Goal: Task Accomplishment & Management: Complete application form

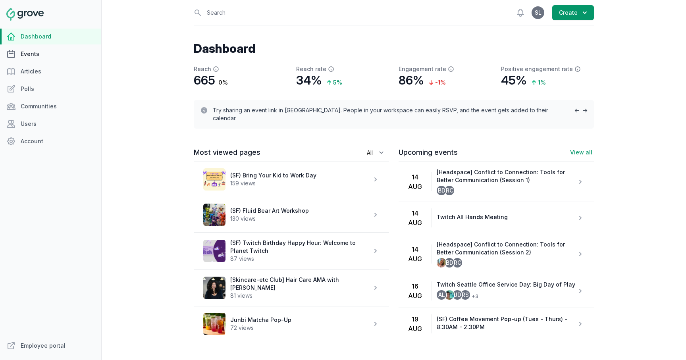
click at [25, 54] on link "Events" at bounding box center [50, 54] width 101 height 16
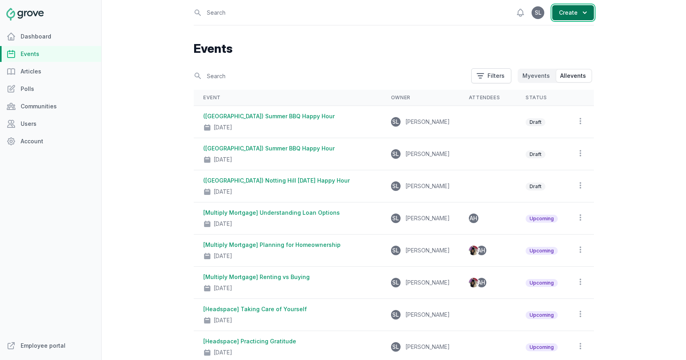
click at [572, 11] on button "Create" at bounding box center [573, 12] width 42 height 15
click at [557, 33] on link "Event" at bounding box center [549, 32] width 89 height 14
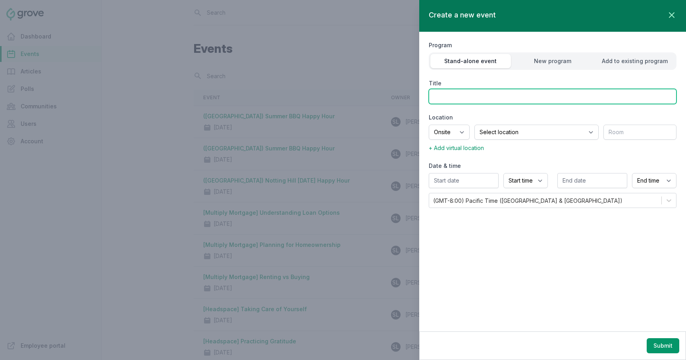
click at [553, 100] on input "Title" at bounding box center [553, 96] width 248 height 15
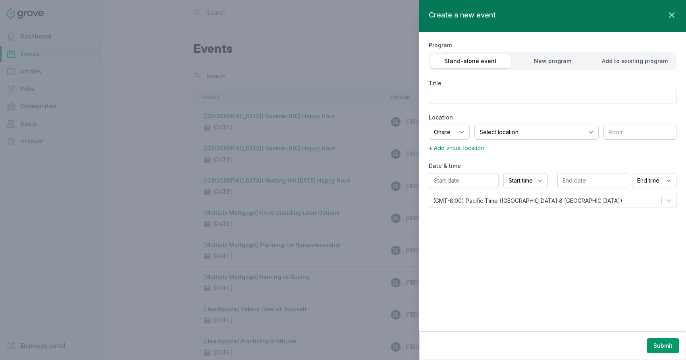
click at [98, 173] on div at bounding box center [343, 180] width 686 height 360
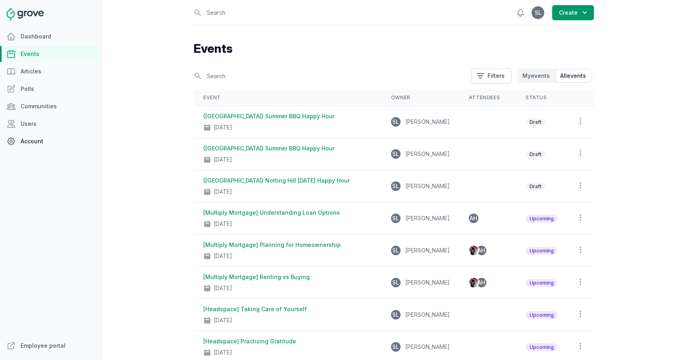
click at [38, 140] on link "Account" at bounding box center [50, 141] width 101 height 16
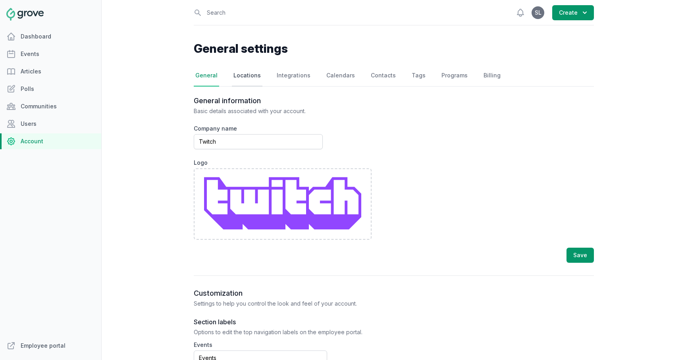
click at [252, 76] on link "Locations" at bounding box center [247, 75] width 31 height 21
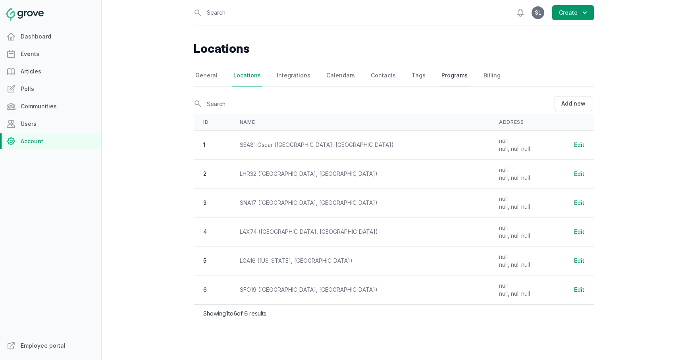
click at [444, 80] on link "Programs" at bounding box center [454, 75] width 29 height 21
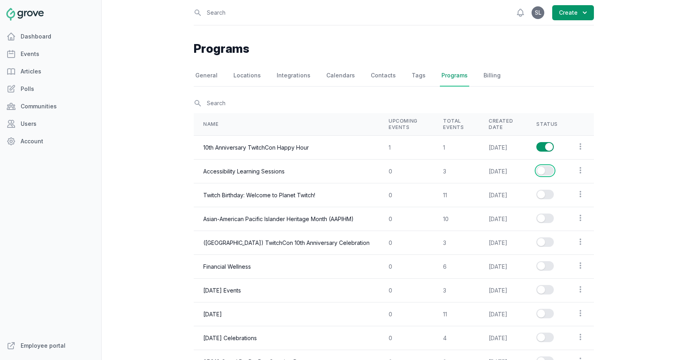
click at [552, 171] on button "Enable series" at bounding box center [544, 171] width 17 height 10
click at [46, 50] on link "Events" at bounding box center [50, 54] width 101 height 16
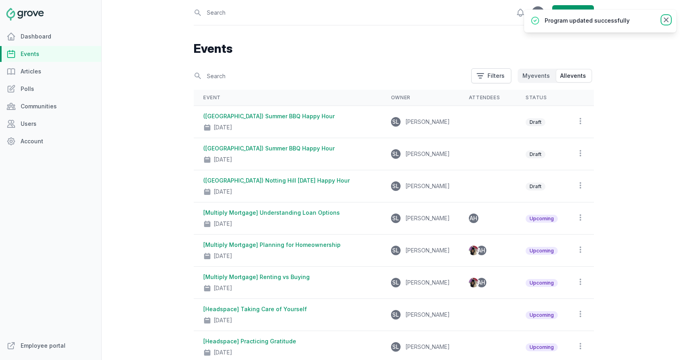
click at [663, 16] on icon at bounding box center [666, 20] width 8 height 8
click at [663, 16] on div "Open sidebar Search View notifications Open user menu SL Create Events Search F…" at bounding box center [394, 180] width 585 height 360
click at [587, 14] on icon "button" at bounding box center [585, 13] width 8 height 8
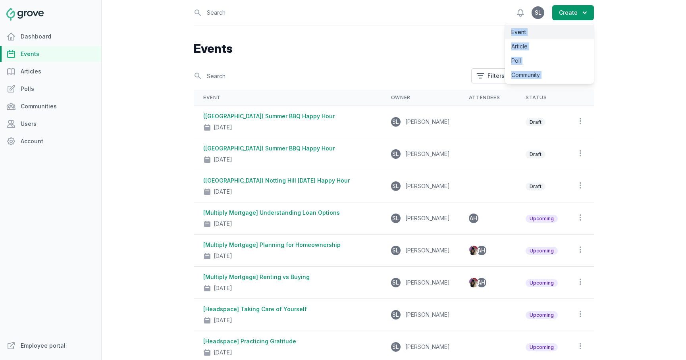
click at [578, 32] on link "Event" at bounding box center [549, 32] width 89 height 14
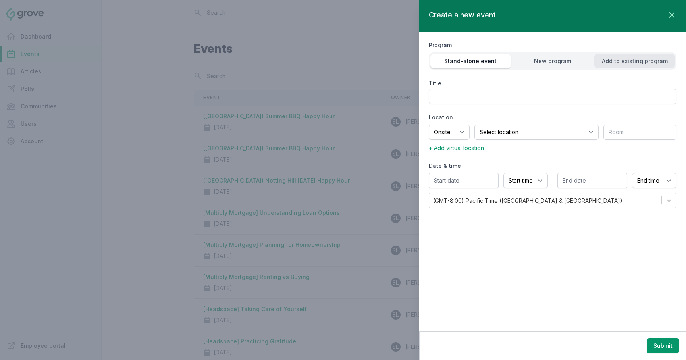
click at [627, 62] on div "Add to existing program" at bounding box center [634, 61] width 81 height 8
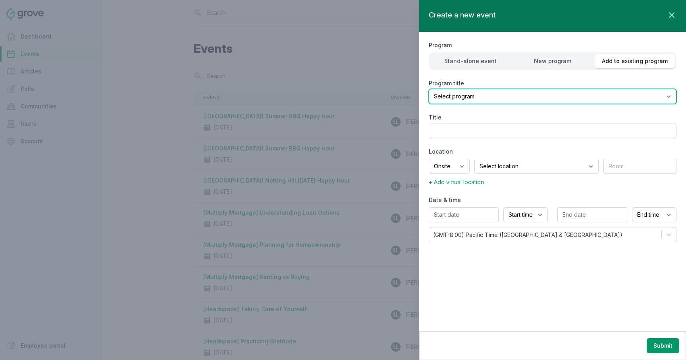
click at [562, 96] on select "Select program (SF Office) Coffee Movement Pop-up Mental Health Awareness Works…" at bounding box center [553, 96] width 248 height 15
select select "128"
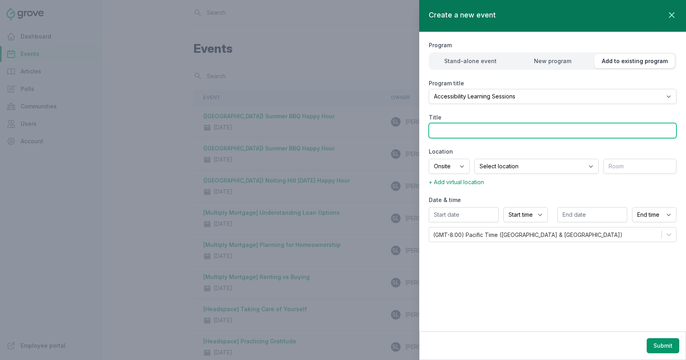
click at [486, 135] on input "Title" at bounding box center [553, 130] width 248 height 15
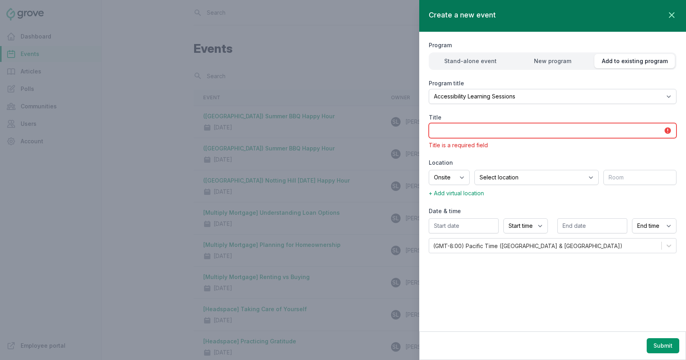
click at [473, 129] on input "Title" at bounding box center [553, 130] width 248 height 15
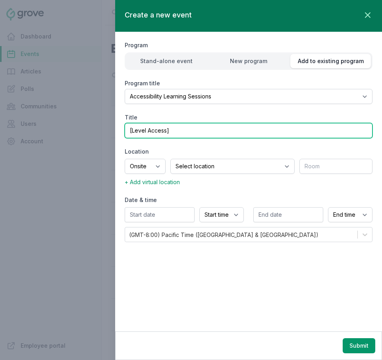
paste input "Accessibility Testing – Screen Readers"
click at [166, 130] on input "[Level Access] Accessibility Testing – Screen Readers" at bounding box center [249, 130] width 248 height 15
type input "[Level Access Live Training] Accessibility Testing – Screen Readers"
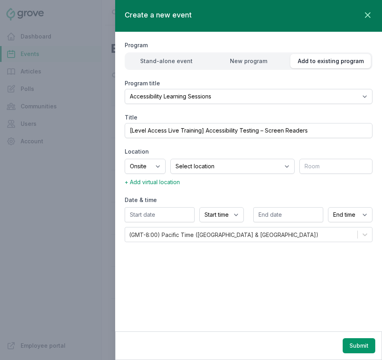
click at [209, 152] on label "Location" at bounding box center [249, 152] width 248 height 8
click at [163, 166] on select "Onsite Offsite Virtual only" at bounding box center [145, 166] width 41 height 15
select select "virtual"
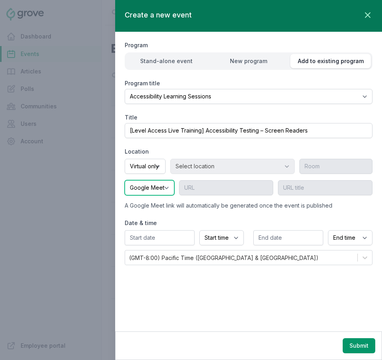
click at [147, 185] on select "Google Meet Other" at bounding box center [150, 187] width 50 height 15
select select "false"
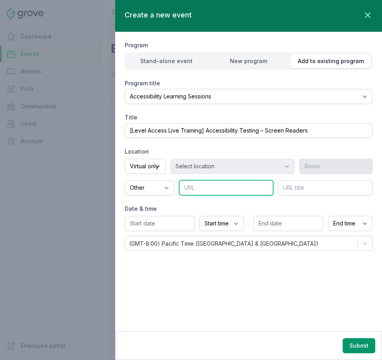
click at [225, 189] on input "text" at bounding box center [226, 187] width 95 height 15
paste input "[URL][DOMAIN_NAME]"
type input "[URL][DOMAIN_NAME]"
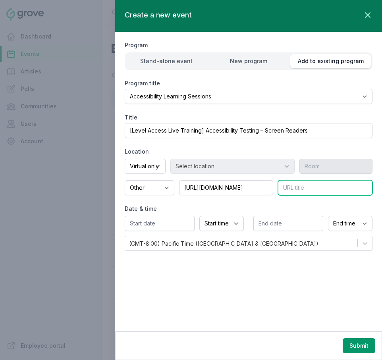
scroll to position [0, 0]
click at [305, 185] on input "text" at bounding box center [325, 187] width 95 height 15
type input "Zoom Link"
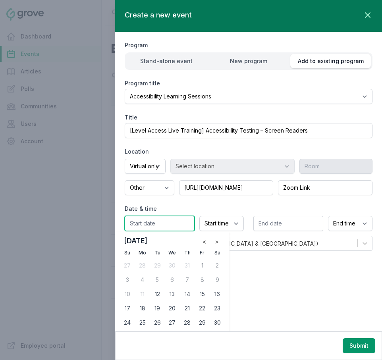
click at [146, 222] on input "text" at bounding box center [160, 223] width 70 height 15
click at [145, 292] on div "11" at bounding box center [142, 294] width 13 height 13
click at [153, 294] on div "12" at bounding box center [157, 294] width 13 height 13
type input "[DATE]"
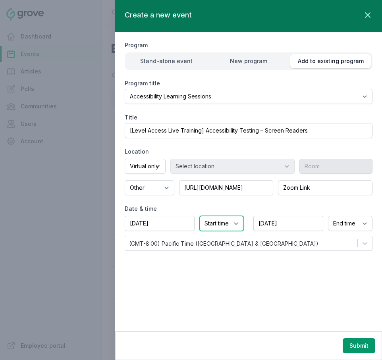
click at [219, 226] on select "Start time 12:00 AM 12:15 AM 12:30 AM 12:45 AM 1:00 AM 1:15 AM 1:30 AM 1:45 AM …" at bounding box center [221, 223] width 44 height 15
select select "10:00 AM"
select select "11:00 AM"
click at [360, 347] on button "Submit" at bounding box center [359, 345] width 33 height 15
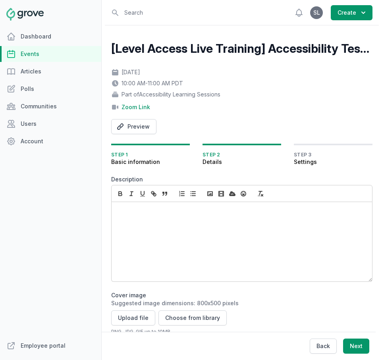
click at [148, 221] on div at bounding box center [242, 241] width 260 height 79
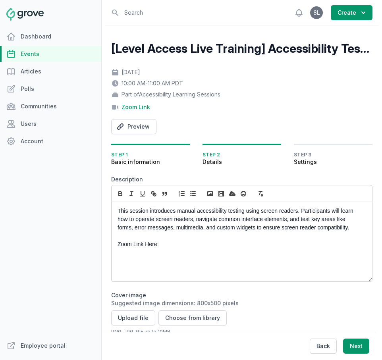
click at [132, 245] on p "Zoom Link Here" at bounding box center [240, 244] width 244 height 8
click at [154, 192] on icon "button" at bounding box center [153, 193] width 7 height 7
paste input "[URL][DOMAIN_NAME]"
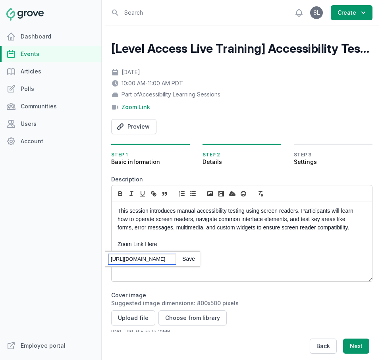
scroll to position [0, 36]
type input "[URL][DOMAIN_NAME]"
click at [188, 264] on div "[URL][DOMAIN_NAME]" at bounding box center [137, 258] width 125 height 15
click at [188, 261] on link at bounding box center [185, 259] width 19 height 6
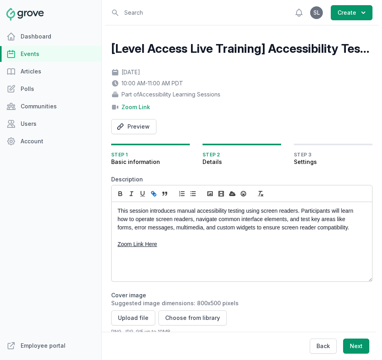
click at [160, 246] on p "Zoom Link Here" at bounding box center [240, 244] width 244 height 8
click at [194, 318] on button "Choose from library" at bounding box center [192, 318] width 68 height 15
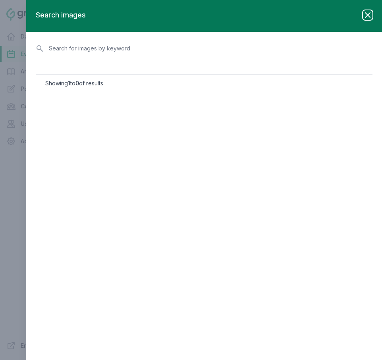
click at [368, 18] on icon "button" at bounding box center [368, 15] width 10 height 10
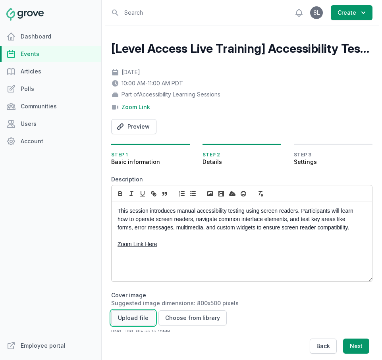
click at [127, 322] on button "Upload file" at bounding box center [133, 318] width 44 height 15
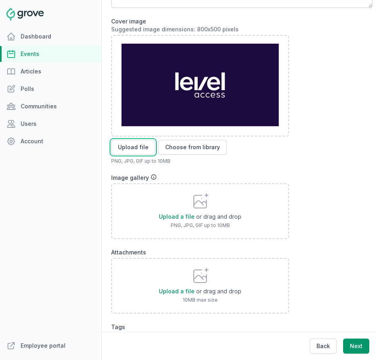
scroll to position [316, 0]
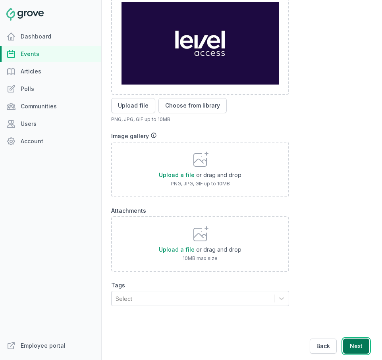
click at [361, 351] on button "Next" at bounding box center [356, 346] width 26 height 15
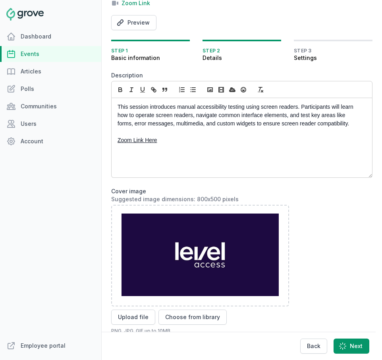
scroll to position [0, 0]
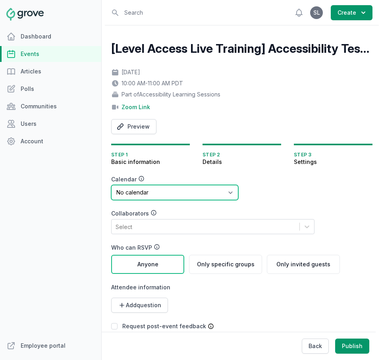
click at [156, 193] on select "No calendar Virtual Events Calendar" at bounding box center [174, 192] width 127 height 15
select select "89"
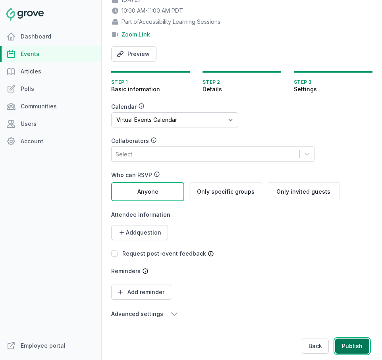
click at [346, 346] on button "Publish" at bounding box center [352, 346] width 34 height 15
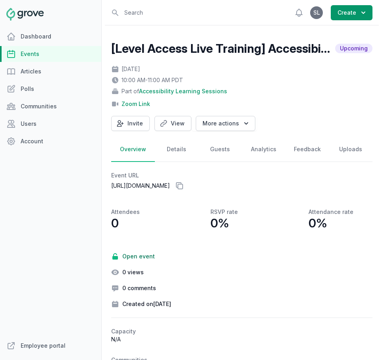
click at [32, 52] on link "Events" at bounding box center [50, 54] width 101 height 16
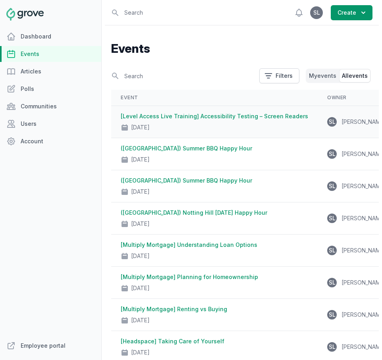
click at [229, 127] on div "[DATE]" at bounding box center [214, 125] width 187 height 11
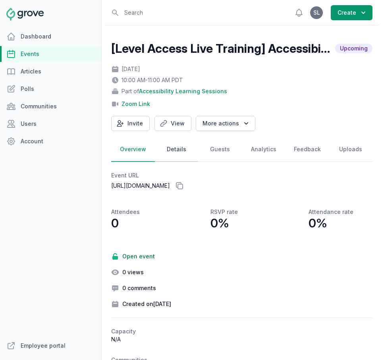
click at [184, 151] on link "Details" at bounding box center [177, 149] width 44 height 25
select select "128"
select select "virtual"
select select "false"
select select "10:00 AM"
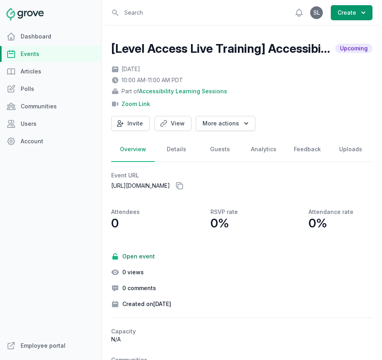
select select "11:00 AM"
select select "89"
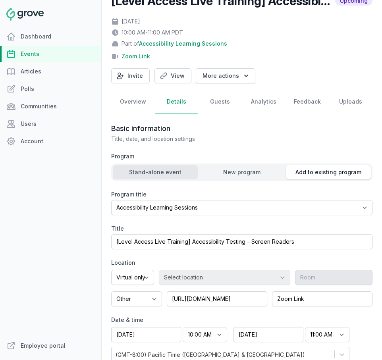
scroll to position [50, 0]
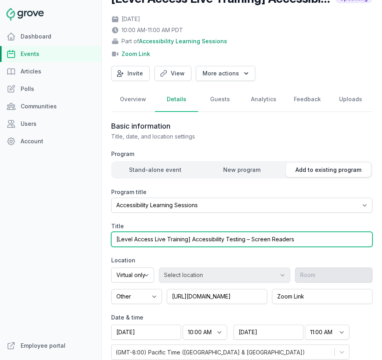
drag, startPoint x: 187, startPoint y: 240, endPoint x: 154, endPoint y: 240, distance: 33.0
click at [154, 240] on input "[Level Access Live Training] Accessibility Testing – Screen Readers" at bounding box center [241, 239] width 261 height 15
click at [279, 238] on input "[Level Access] Accessibility Testing – Screen Readers" at bounding box center [241, 239] width 261 height 15
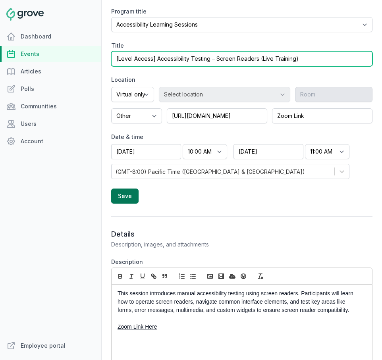
type input "[Level Access] Accessibility Testing – Screen Readers (Live Training)"
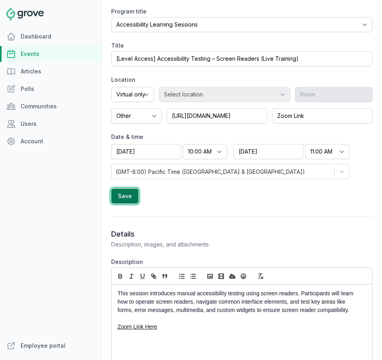
click at [127, 199] on button "Save" at bounding box center [124, 196] width 27 height 15
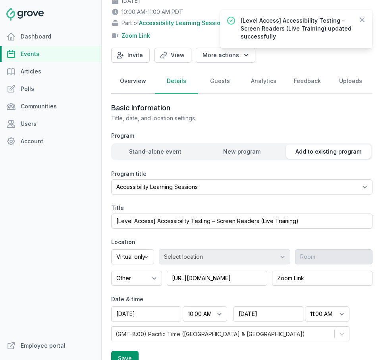
scroll to position [48, 0]
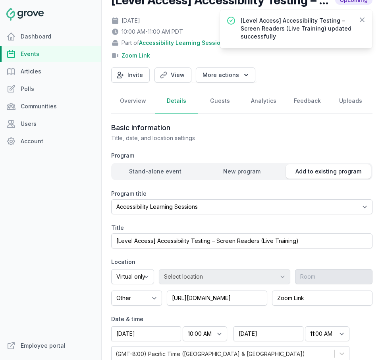
click at [29, 56] on link "Events" at bounding box center [50, 54] width 101 height 16
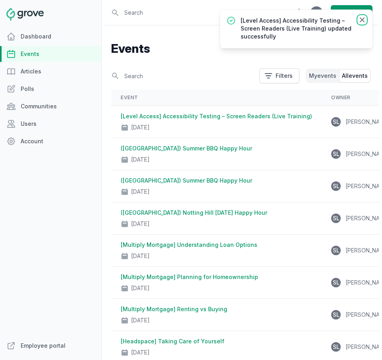
click at [363, 19] on icon at bounding box center [362, 20] width 8 height 8
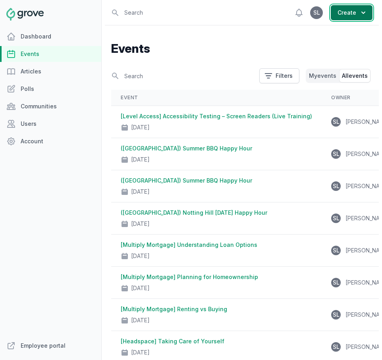
click at [352, 17] on button "Create" at bounding box center [352, 12] width 42 height 15
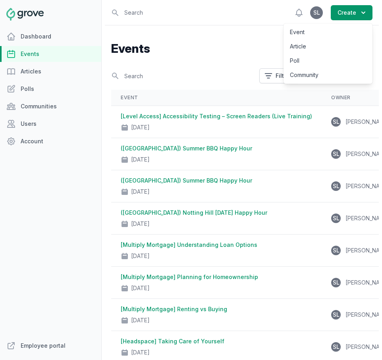
click at [343, 32] on link "Event" at bounding box center [328, 32] width 89 height 14
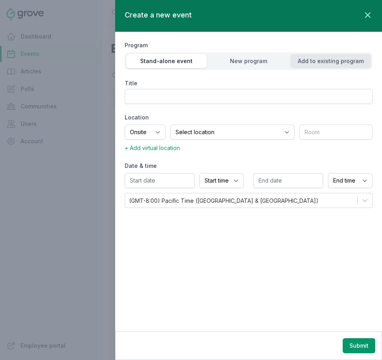
click at [330, 60] on div "Add to existing program" at bounding box center [330, 61] width 81 height 8
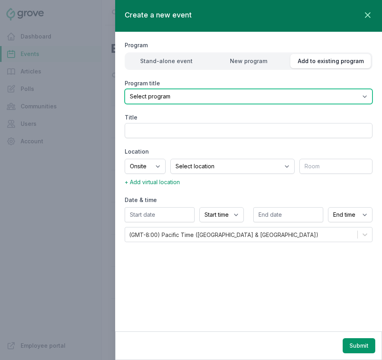
click at [254, 96] on select "Select program (SF Office) Coffee Movement Pop-up Mental Health Awareness Works…" at bounding box center [249, 96] width 248 height 15
select select "128"
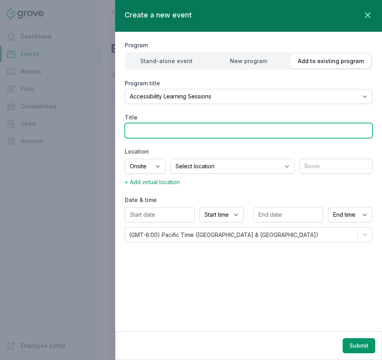
click at [185, 130] on input "Title" at bounding box center [249, 130] width 248 height 15
paste input "Accessible Interaction Design"
type input "[Level Access] Accessible Interaction Design"
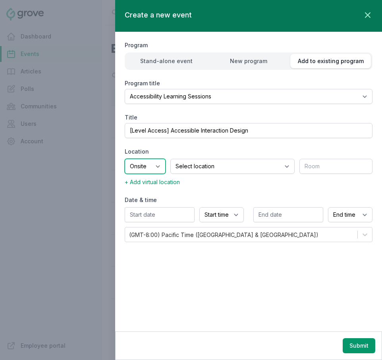
click at [157, 166] on select "Onsite Offsite Virtual only" at bounding box center [145, 166] width 41 height 15
select select "virtual"
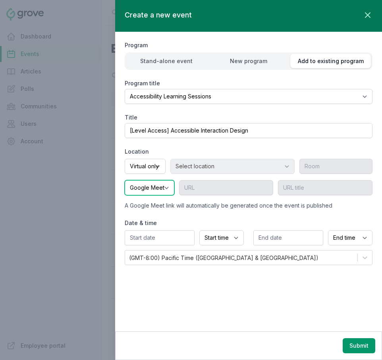
click at [160, 186] on select "Google Meet Other" at bounding box center [150, 187] width 50 height 15
select select "false"
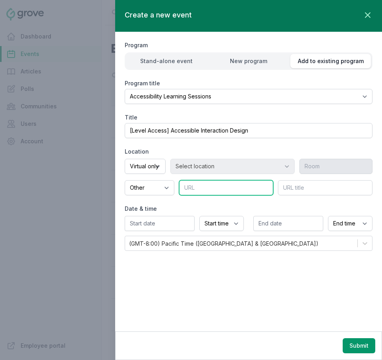
click at [241, 189] on input "text" at bounding box center [226, 187] width 95 height 15
paste input "[URL][DOMAIN_NAME]"
type input "[URL][DOMAIN_NAME]"
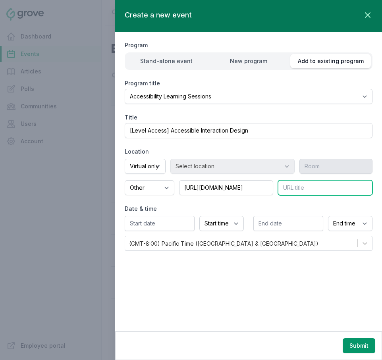
click at [304, 190] on input "text" at bounding box center [325, 187] width 95 height 15
type input "Zoom Link"
click at [160, 224] on input "text" at bounding box center [160, 223] width 70 height 15
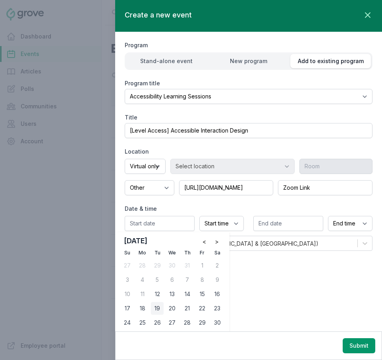
click at [160, 306] on div "19" at bounding box center [157, 308] width 13 height 13
type input "[DATE]"
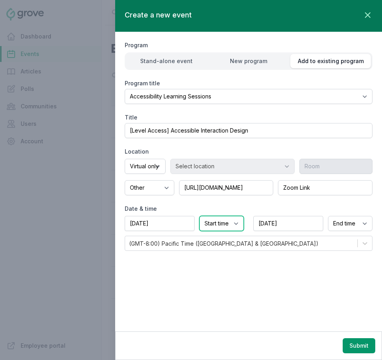
click at [212, 222] on select "Start time 12:00 AM 12:15 AM 12:30 AM 12:45 AM 1:00 AM 1:15 AM 1:30 AM 1:45 AM …" at bounding box center [221, 223] width 44 height 15
select select "10:00 AM"
select select "11:00 AM"
click at [355, 340] on button "Submit" at bounding box center [359, 345] width 33 height 15
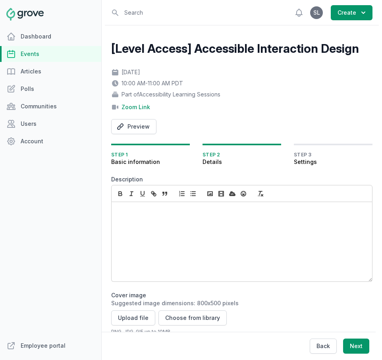
click at [156, 231] on div at bounding box center [242, 241] width 260 height 79
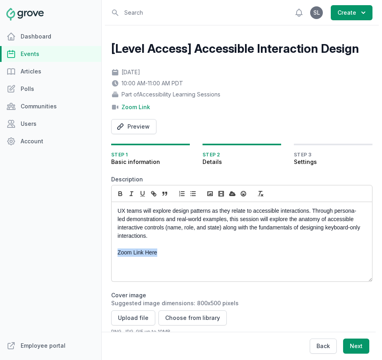
drag, startPoint x: 170, startPoint y: 255, endPoint x: 92, endPoint y: 255, distance: 77.8
click at [92, 255] on div "Dashboard Events Articles Polls Communities Users Account Employee portal Open …" at bounding box center [191, 180] width 382 height 360
click at [152, 195] on icon "button" at bounding box center [153, 193] width 7 height 7
paste input "[URL][DOMAIN_NAME]"
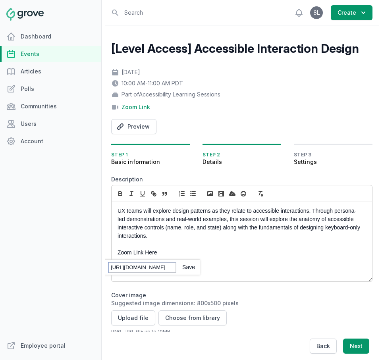
type input "[URL][DOMAIN_NAME]"
click at [191, 266] on link at bounding box center [185, 267] width 19 height 6
click at [189, 248] on p at bounding box center [240, 244] width 244 height 8
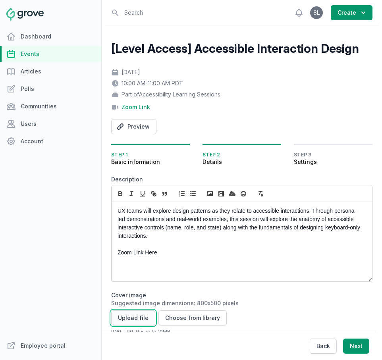
click at [130, 318] on button "Upload file" at bounding box center [133, 318] width 44 height 15
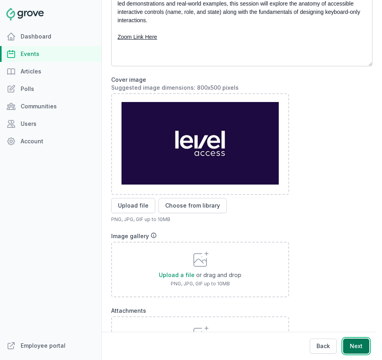
click at [359, 345] on button "Next" at bounding box center [356, 346] width 26 height 15
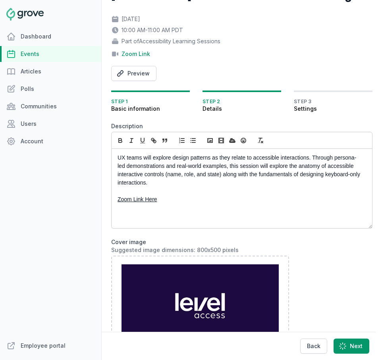
scroll to position [32, 0]
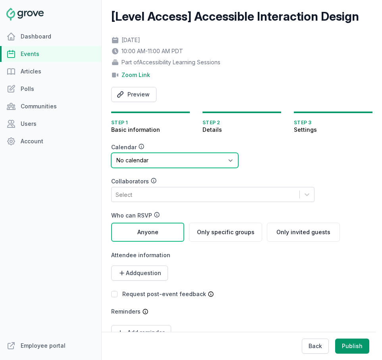
click at [141, 162] on select "No calendar Virtual Events Calendar" at bounding box center [174, 160] width 127 height 15
select select "89"
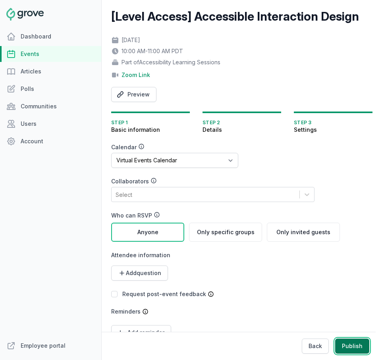
click at [352, 344] on button "Publish" at bounding box center [352, 346] width 34 height 15
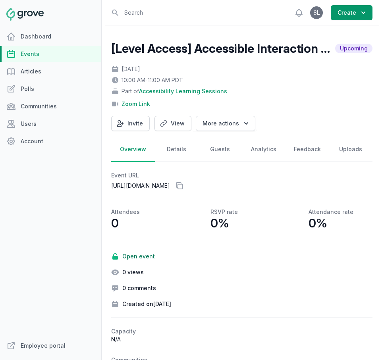
click at [193, 239] on div "Attendees 0 RSVP rate 0% Attendance rate 0%" at bounding box center [232, 219] width 261 height 41
click at [54, 54] on link "Events" at bounding box center [50, 54] width 101 height 16
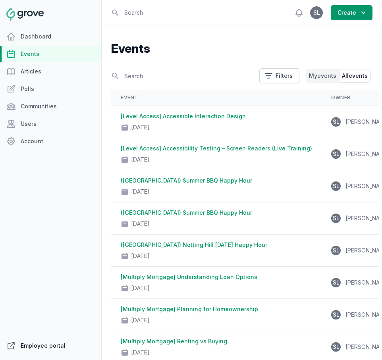
click at [45, 345] on link "Employee portal" at bounding box center [50, 346] width 101 height 16
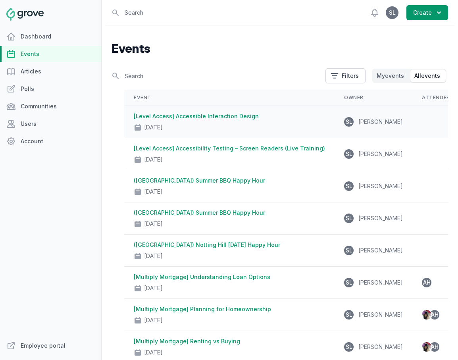
click at [187, 124] on div "[DATE]" at bounding box center [229, 125] width 191 height 11
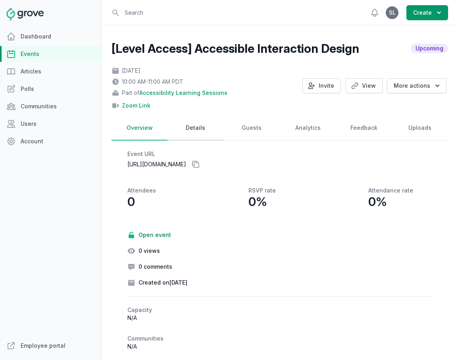
click at [210, 132] on link "Details" at bounding box center [196, 128] width 56 height 25
select select "128"
select select "virtual"
select select "false"
select select "10:00 AM"
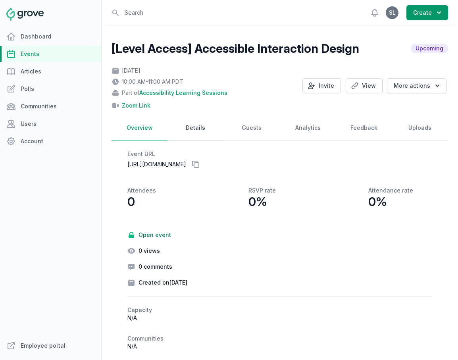
select select "11:00 AM"
select select "89"
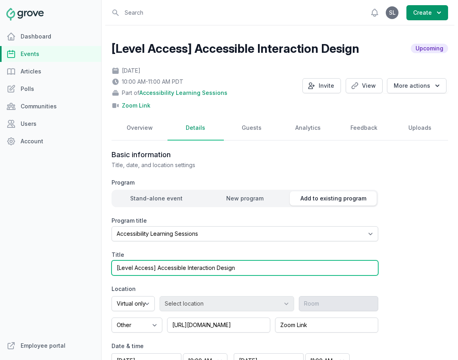
click at [295, 268] on input "[Level Access] Accessible Interaction Design" at bounding box center [245, 267] width 267 height 15
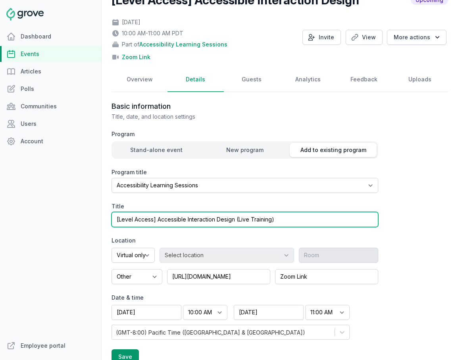
scroll to position [62, 0]
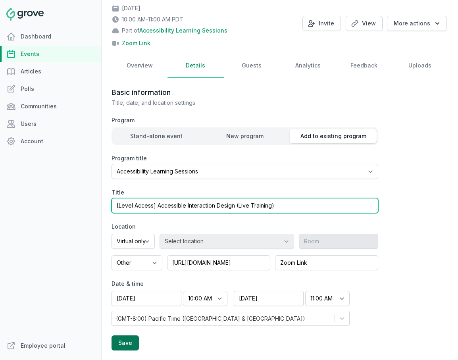
type input "[Level Access] Accessible Interaction Design (Live Training)"
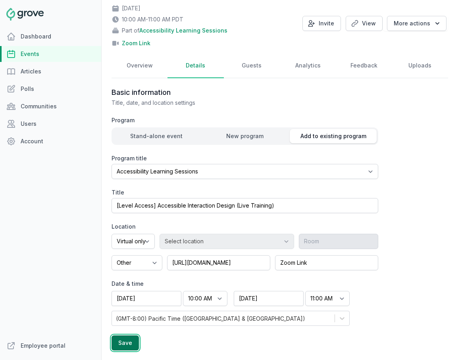
click at [129, 340] on button "Save" at bounding box center [125, 343] width 27 height 15
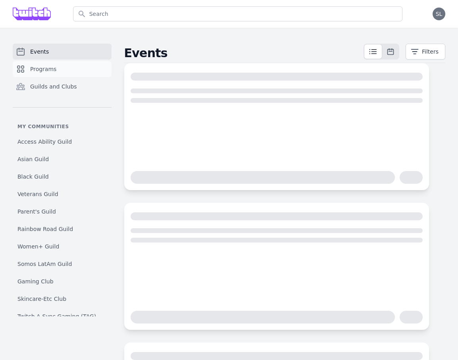
click at [35, 73] on link "Programs" at bounding box center [62, 69] width 99 height 16
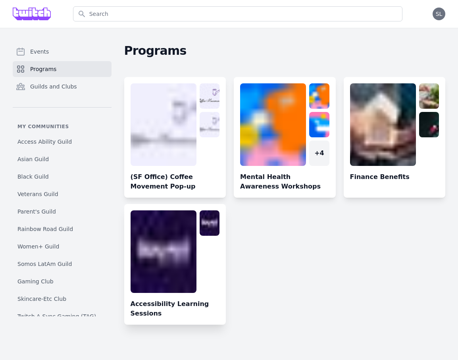
click at [157, 251] on link at bounding box center [175, 267] width 102 height 114
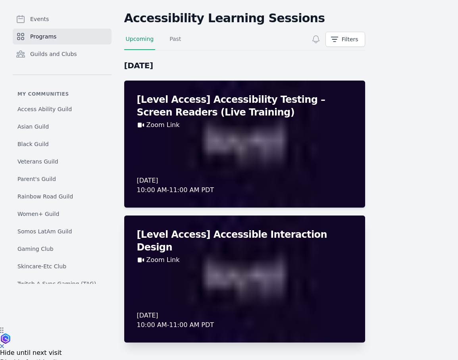
scroll to position [43, 0]
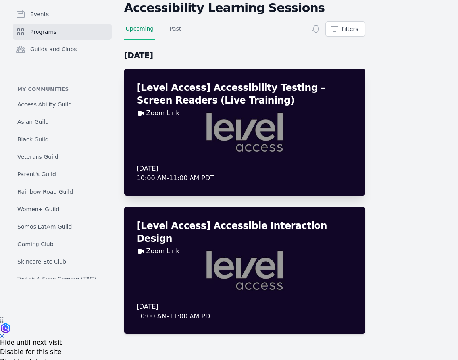
click at [255, 108] on div "Zoom Link" at bounding box center [245, 113] width 216 height 10
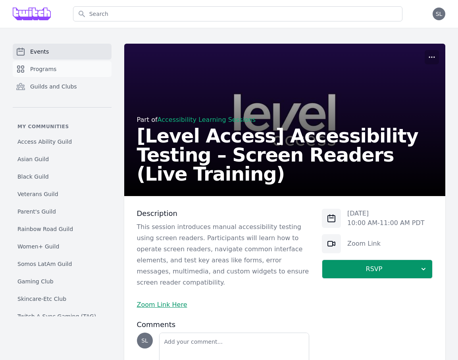
click at [45, 71] on span "Programs" at bounding box center [43, 69] width 26 height 8
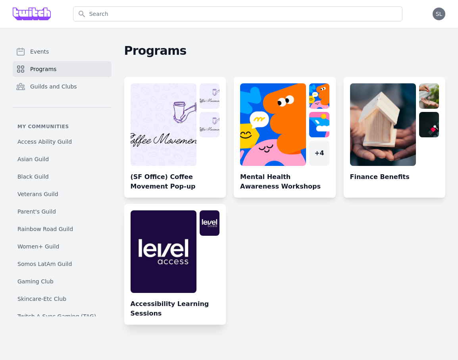
click at [149, 259] on link at bounding box center [175, 267] width 102 height 114
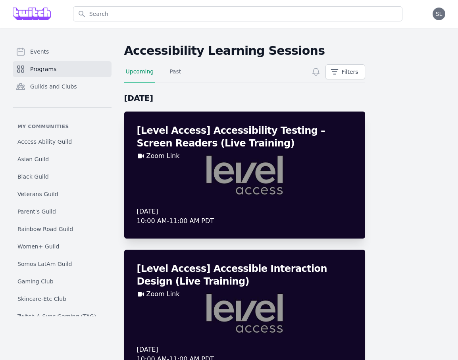
click at [239, 184] on div "[Level Access] Accessibility Testing – Screen Readers (Live Training) Zoom Link…" at bounding box center [244, 175] width 241 height 127
